Goal: Task Accomplishment & Management: Manage account settings

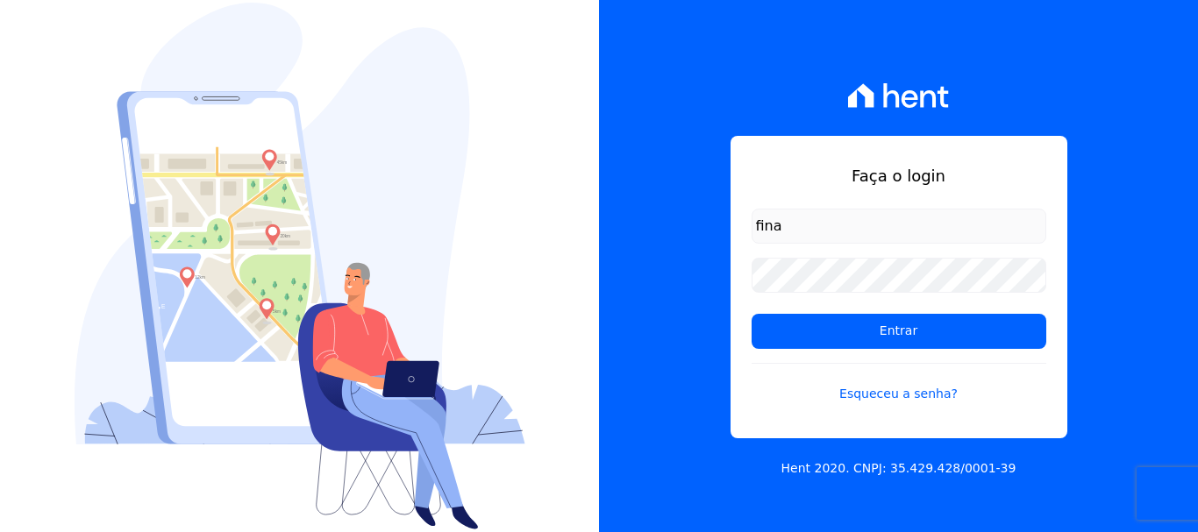
type input "[EMAIL_ADDRESS][DOMAIN_NAME]"
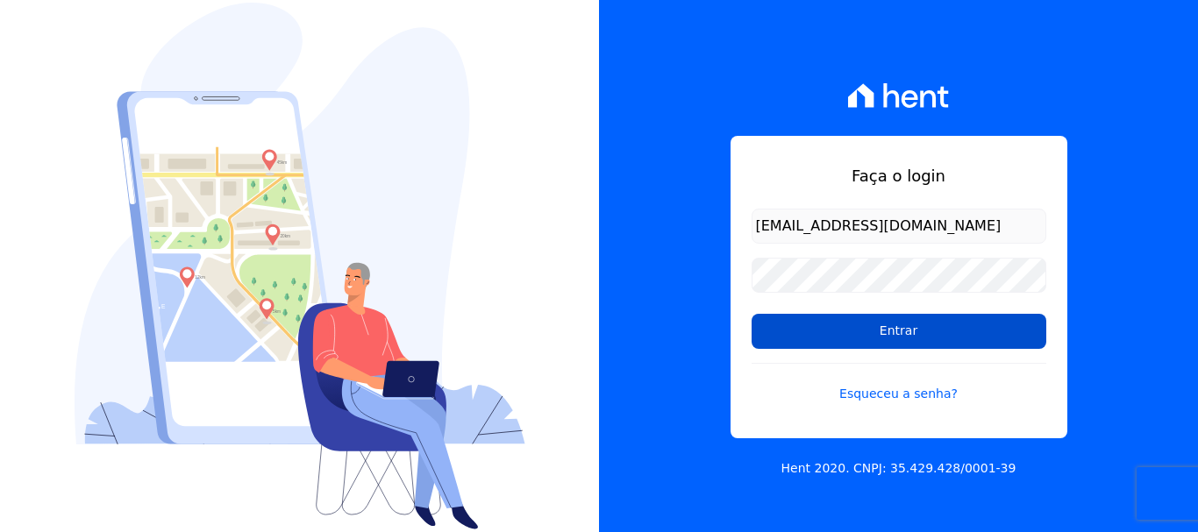
click at [922, 338] on input "Entrar" at bounding box center [898, 331] width 295 height 35
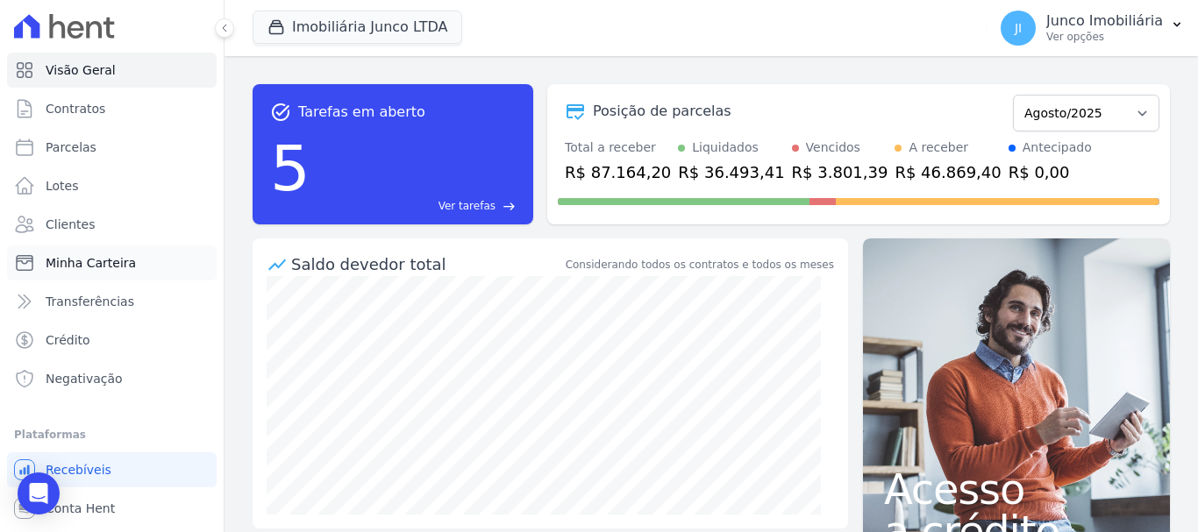
click at [80, 258] on span "Minha Carteira" at bounding box center [91, 263] width 90 height 18
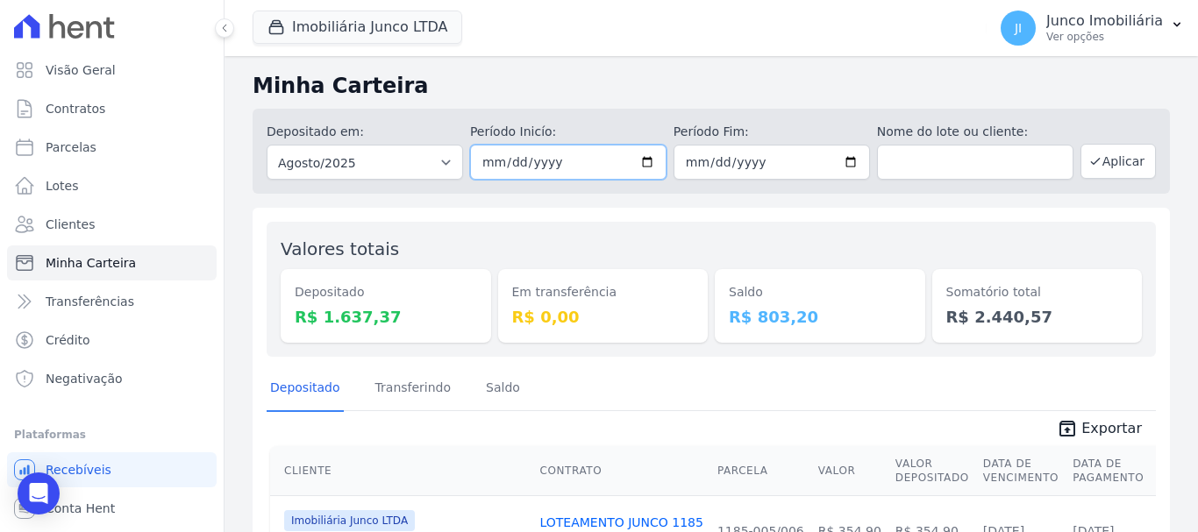
click at [638, 165] on input "2025-08-01" at bounding box center [568, 162] width 196 height 35
type input "2025-08-08"
click at [846, 165] on input "2025-08-31" at bounding box center [771, 162] width 196 height 35
type input "2025-08-08"
click at [1115, 160] on button "Aplicar" at bounding box center [1117, 161] width 75 height 35
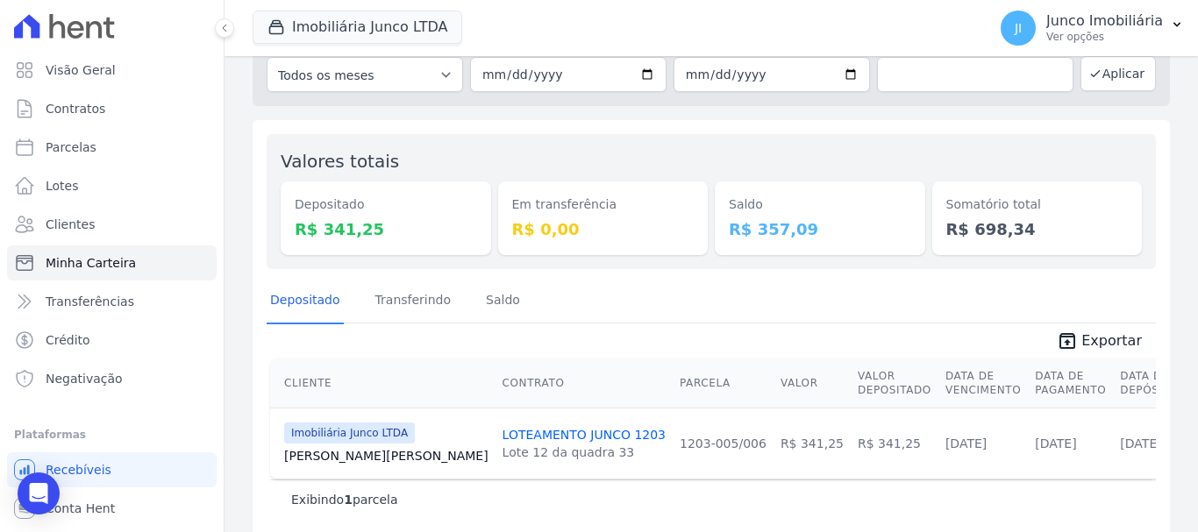
scroll to position [106, 0]
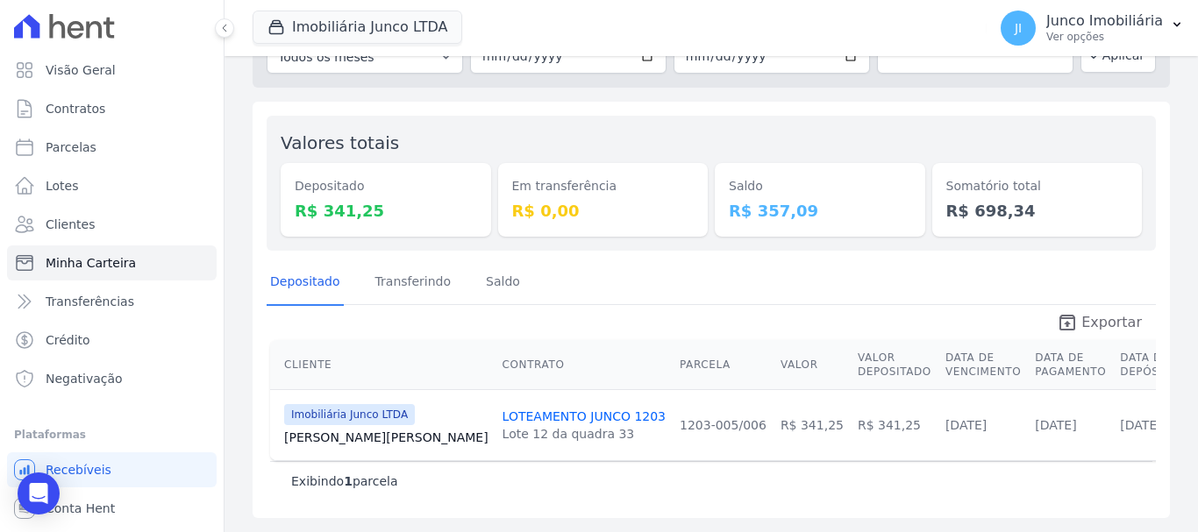
click at [1110, 325] on span "Exportar" at bounding box center [1111, 322] width 60 height 21
click at [1089, 33] on p "Ver opções" at bounding box center [1104, 37] width 117 height 14
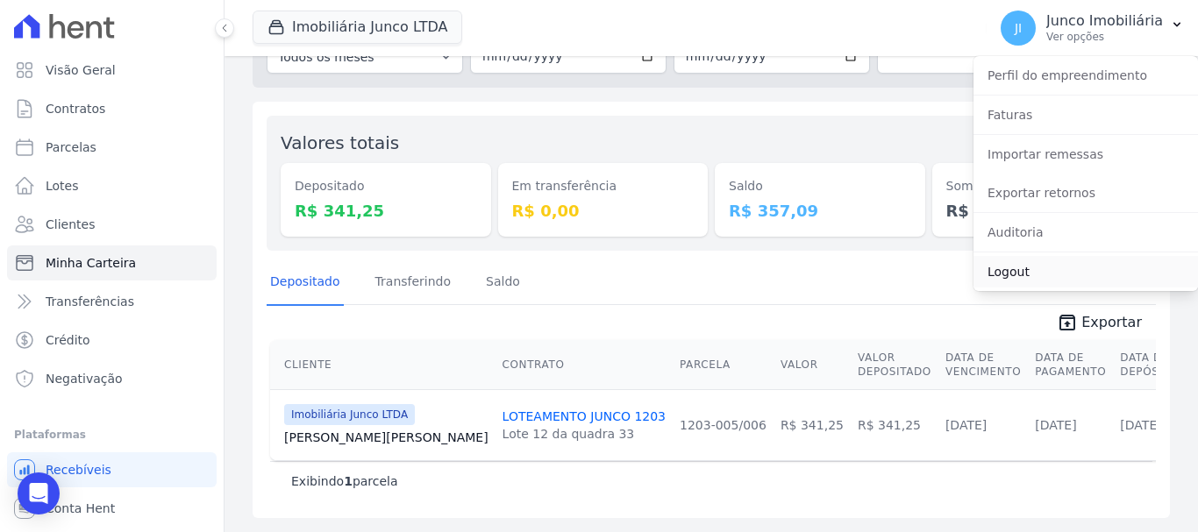
click at [1015, 277] on link "Logout" at bounding box center [1085, 272] width 224 height 32
